Goal: Transaction & Acquisition: Purchase product/service

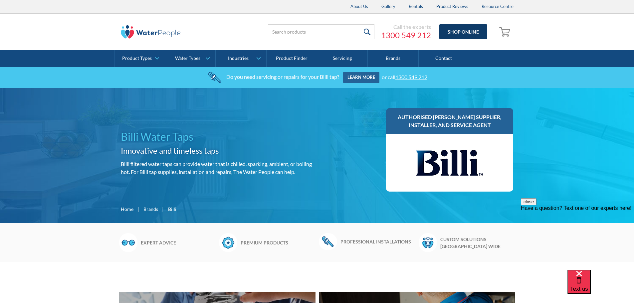
click at [466, 31] on link "Shop Online" at bounding box center [463, 31] width 48 height 15
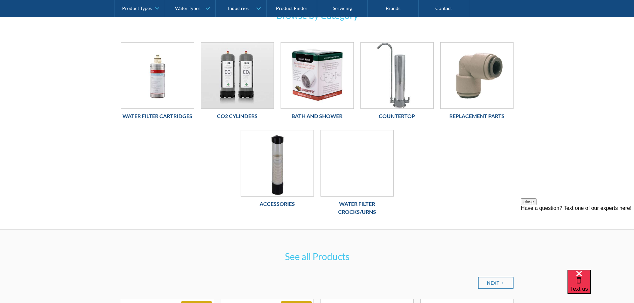
scroll to position [133, 0]
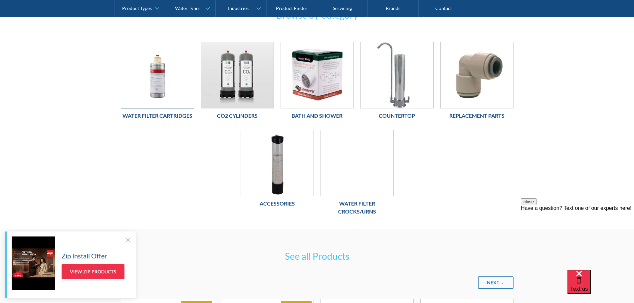
click at [153, 85] on img at bounding box center [157, 75] width 73 height 66
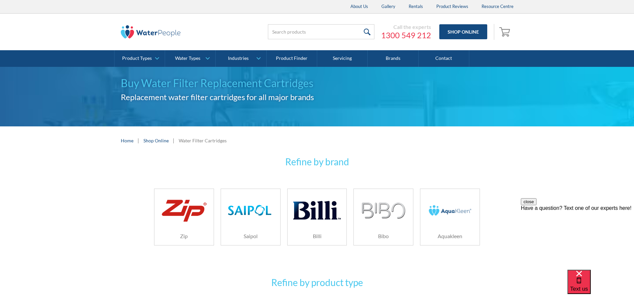
click at [317, 224] on img at bounding box center [316, 211] width 47 height 32
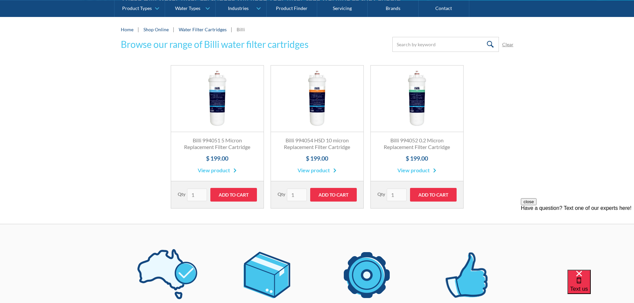
scroll to position [100, 0]
drag, startPoint x: 244, startPoint y: 146, endPoint x: 188, endPoint y: 142, distance: 56.4
click at [188, 142] on h3 "Billi 994051 5 Micron Replacement Filter Cartridge" at bounding box center [217, 144] width 79 height 14
